Goal: Task Accomplishment & Management: Use online tool/utility

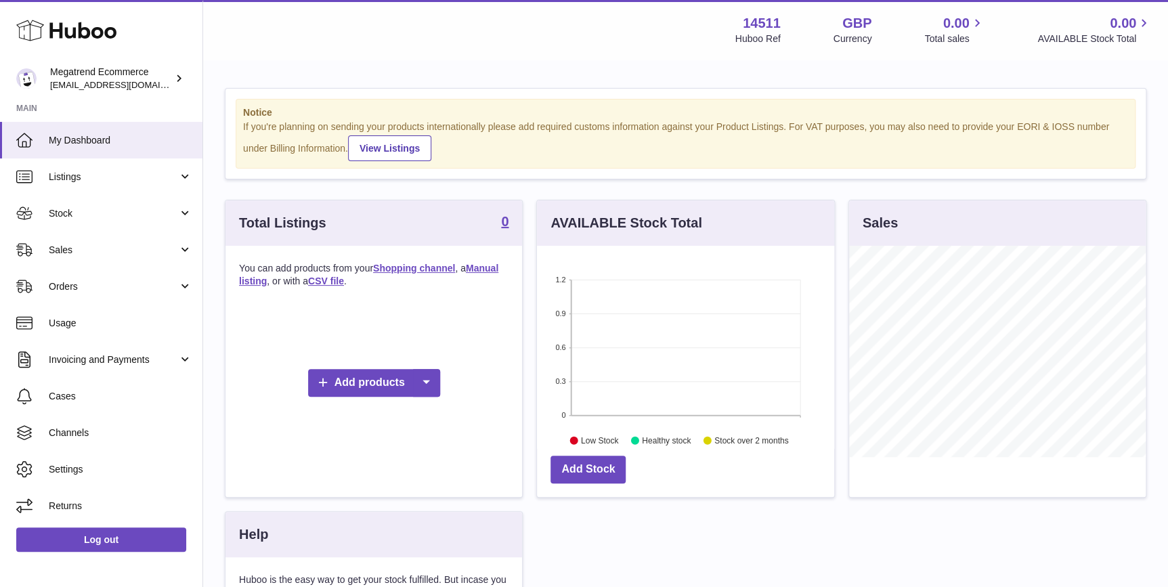
scroll to position [211, 297]
click at [117, 431] on span "Channels" at bounding box center [121, 433] width 144 height 13
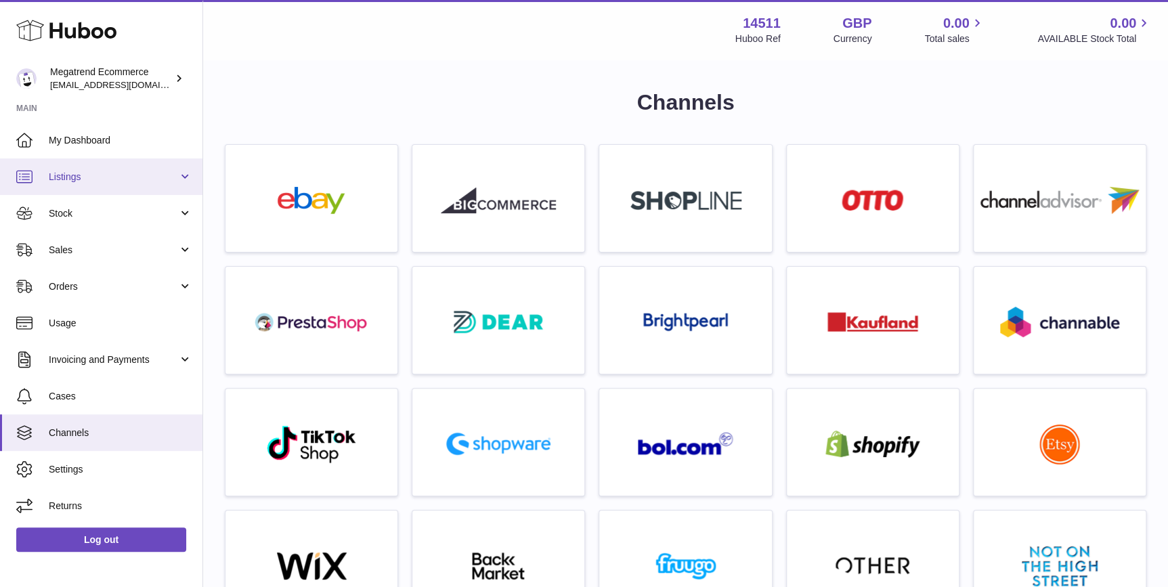
click at [129, 178] on span "Listings" at bounding box center [113, 177] width 129 height 13
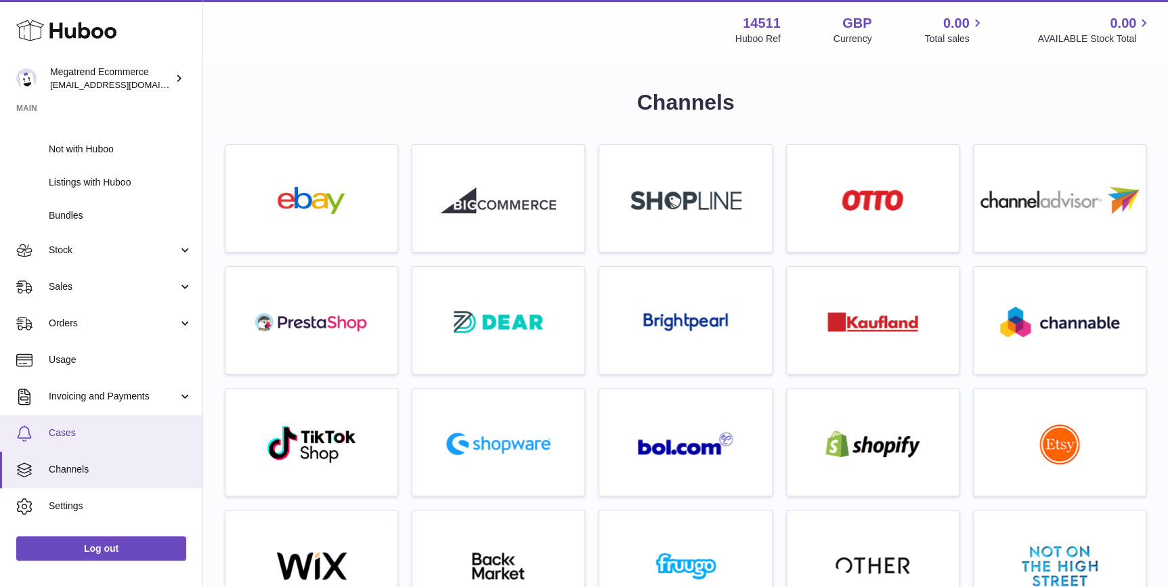
scroll to position [89, 0]
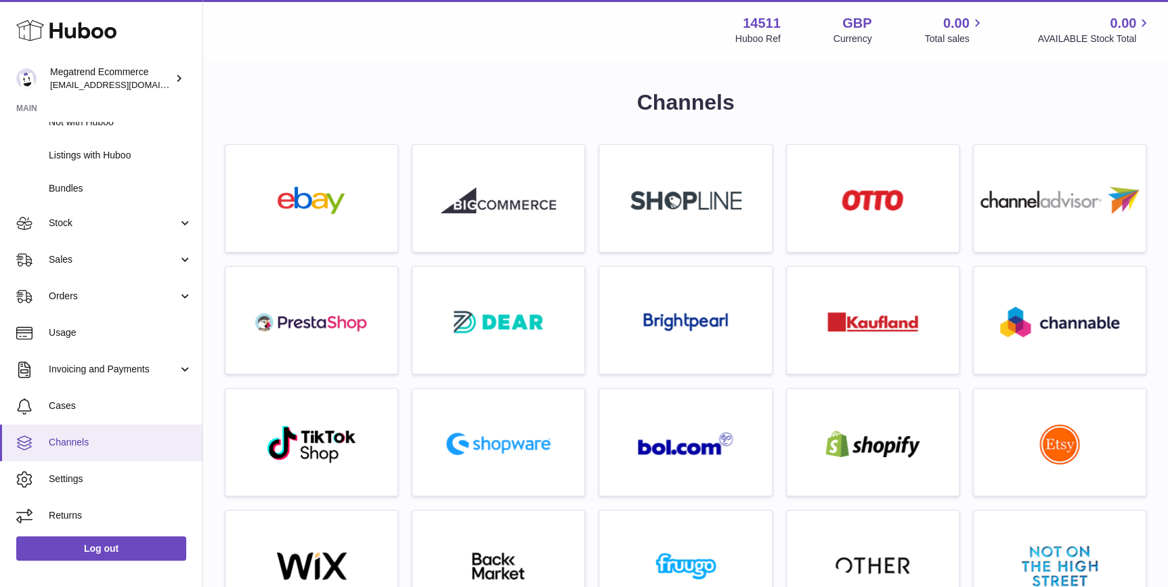
click at [58, 441] on span "Channels" at bounding box center [121, 442] width 144 height 13
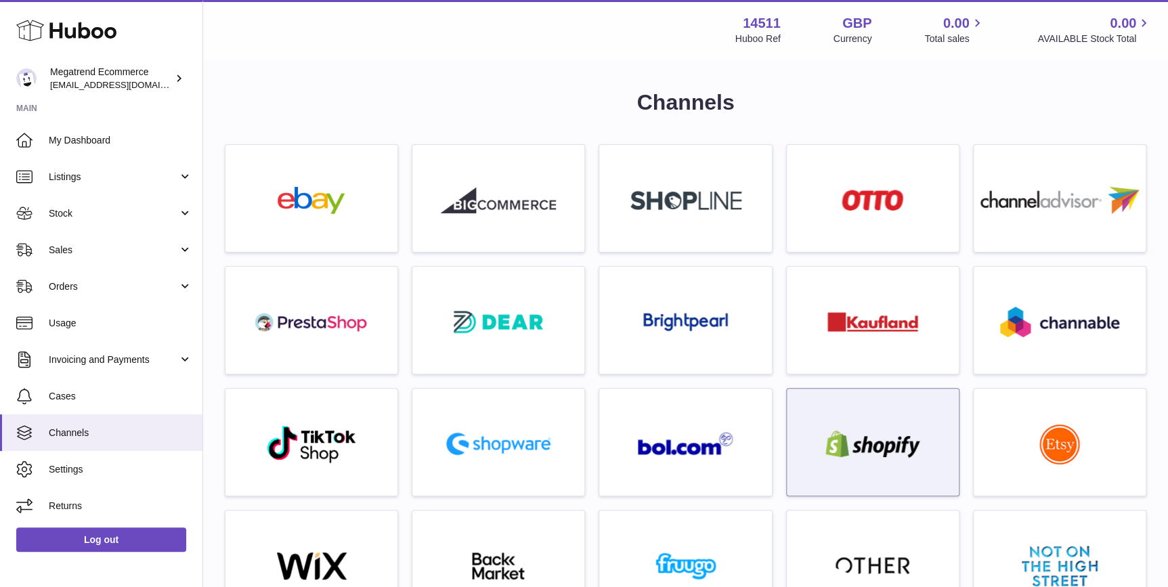
click at [892, 456] on img at bounding box center [872, 444] width 115 height 27
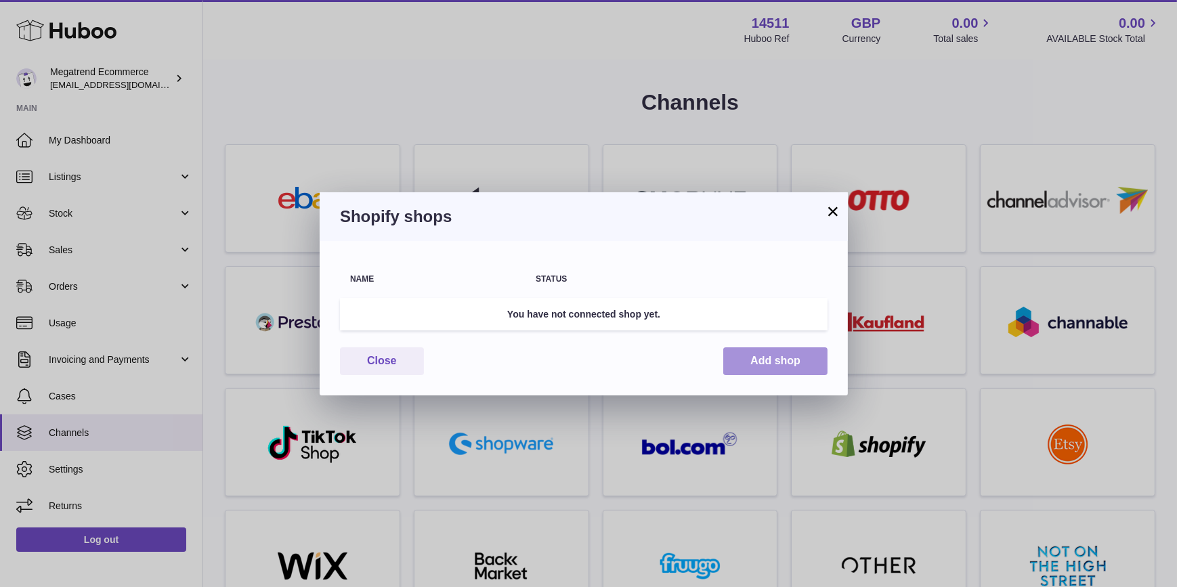
click at [762, 366] on button "Add shop" at bounding box center [775, 361] width 104 height 28
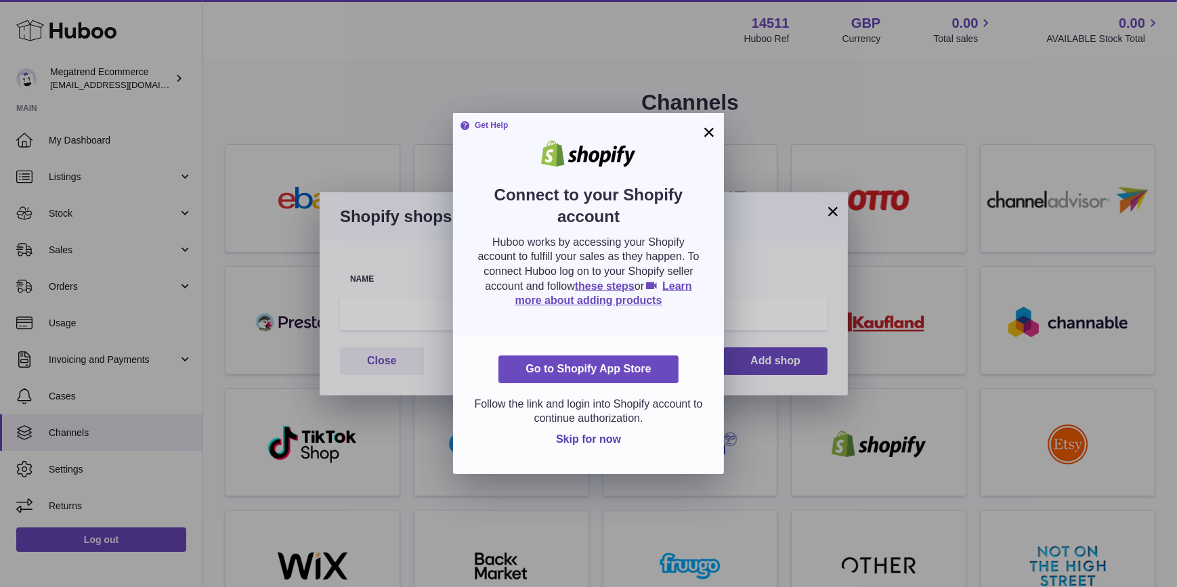
click at [717, 128] on div "Get Help Connect to your Shopify account Huboo works by accessing your Shopify …" at bounding box center [588, 224] width 271 height 222
click at [709, 133] on button "×" at bounding box center [709, 132] width 16 height 16
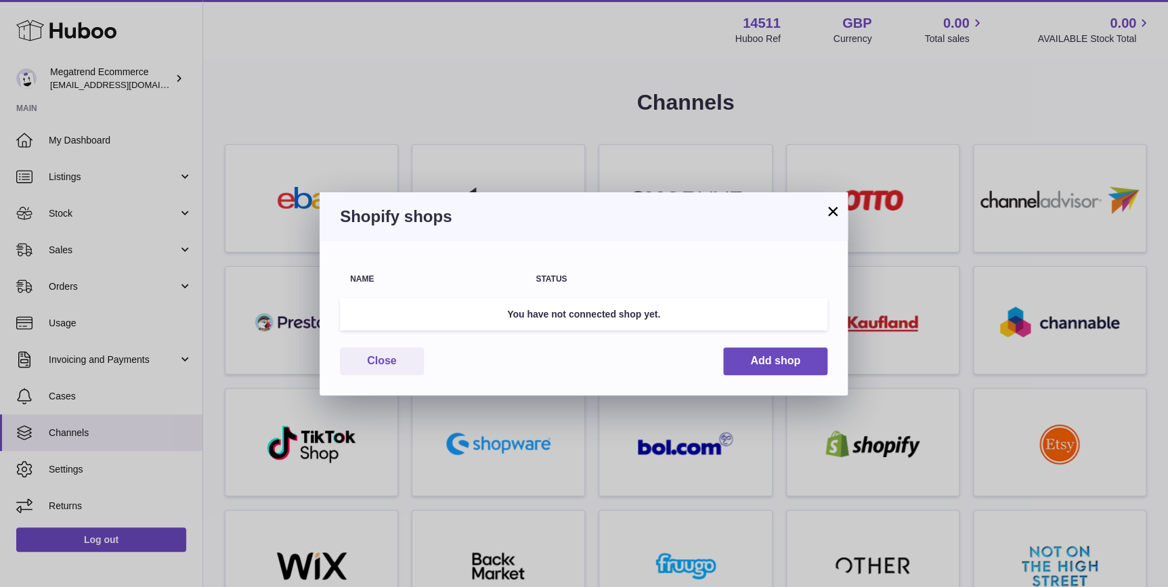
click at [827, 210] on button "×" at bounding box center [833, 211] width 16 height 16
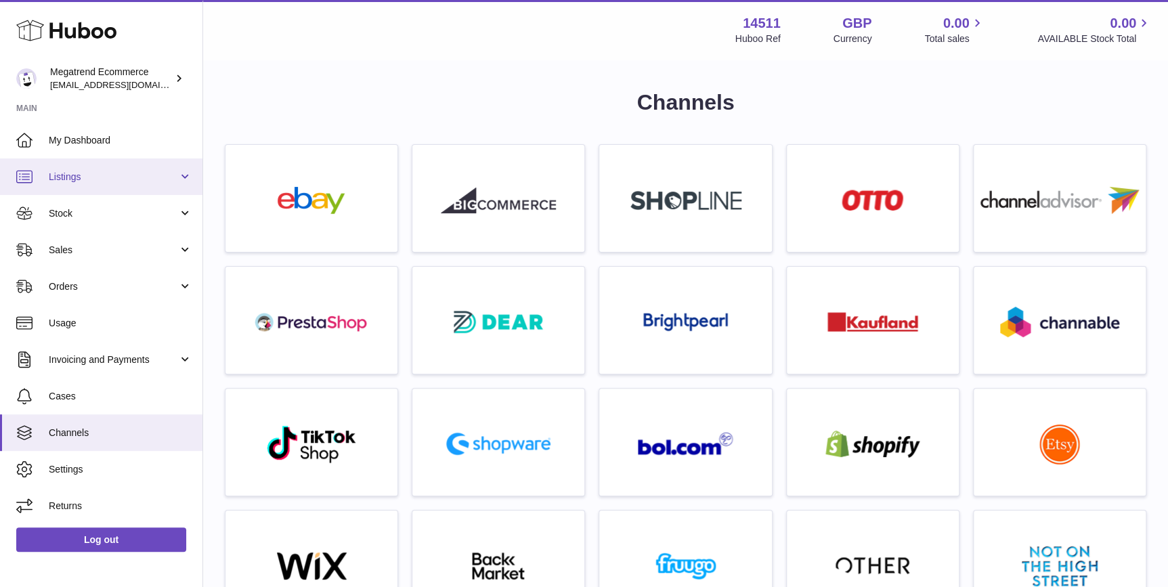
click at [161, 175] on span "Listings" at bounding box center [113, 177] width 129 height 13
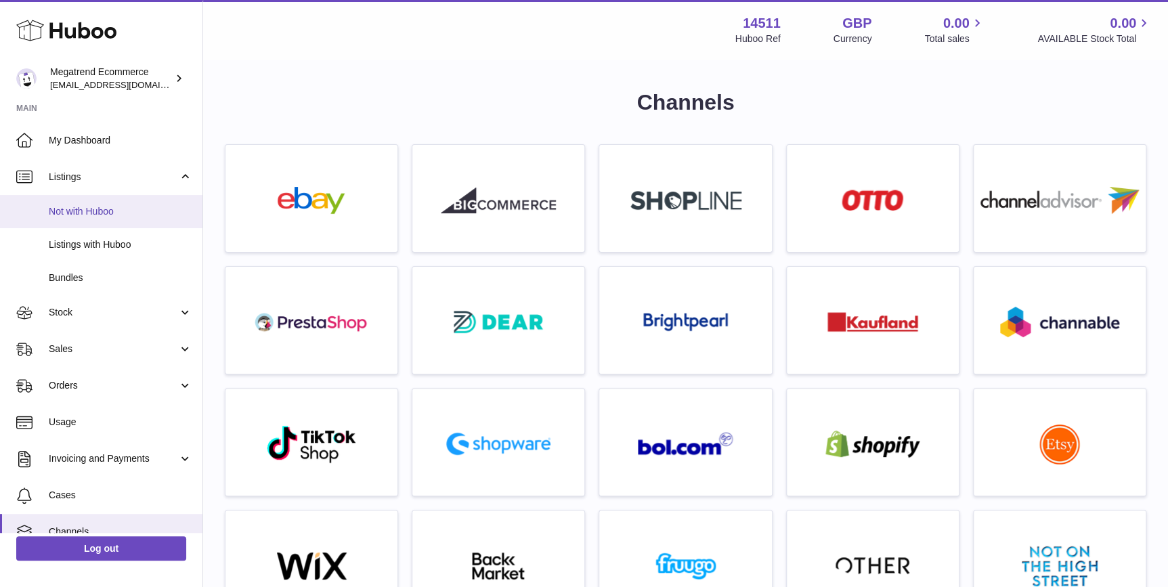
click at [81, 215] on span "Not with Huboo" at bounding box center [121, 211] width 144 height 13
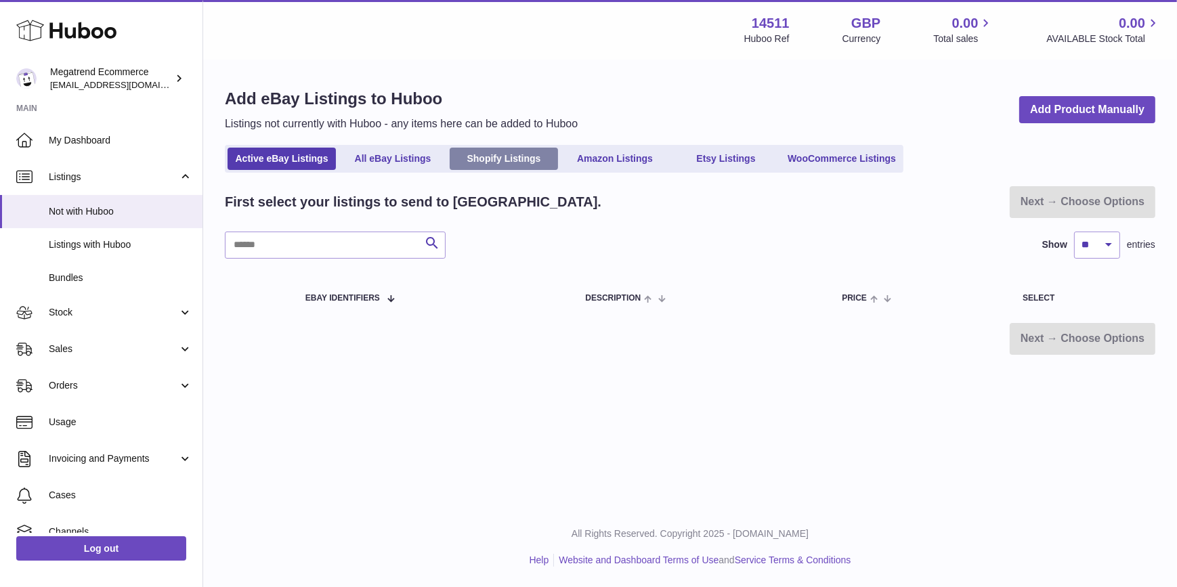
click at [487, 160] on link "Shopify Listings" at bounding box center [504, 159] width 108 height 22
